Goal: Transaction & Acquisition: Purchase product/service

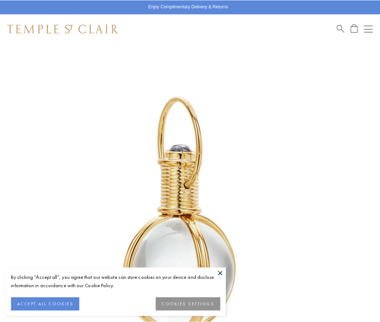
scroll to position [188, 0]
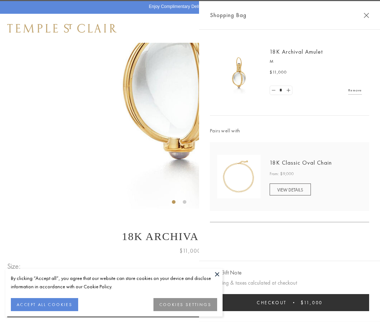
click at [290, 302] on button "Checkout $11,000" at bounding box center [289, 302] width 159 height 17
